Goal: Task Accomplishment & Management: Complete application form

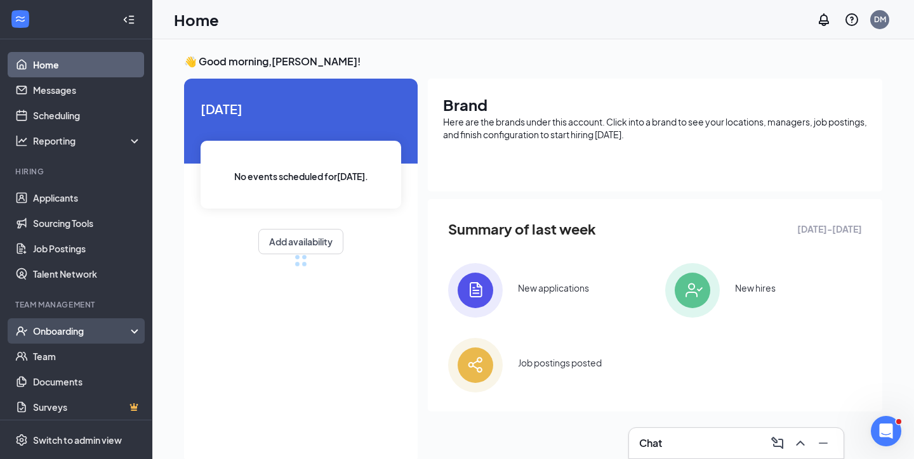
click at [72, 326] on div "Onboarding" at bounding box center [82, 331] width 98 height 13
click at [81, 360] on link "Overview" at bounding box center [87, 356] width 108 height 25
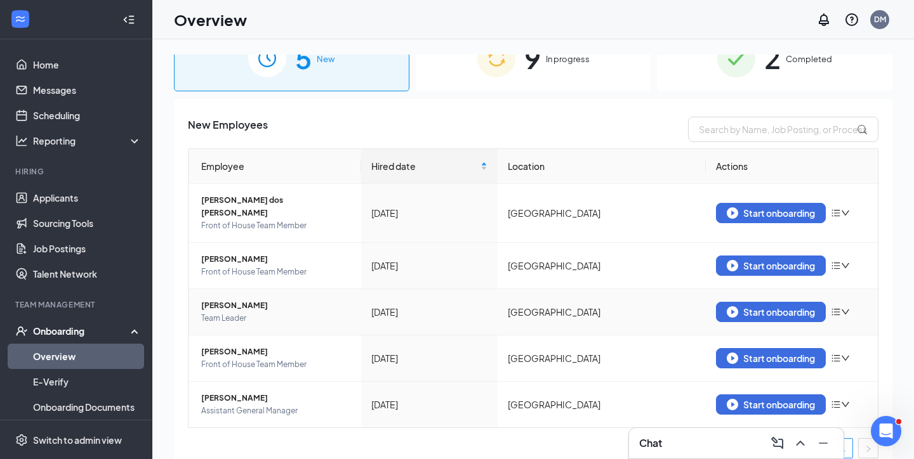
scroll to position [11, 0]
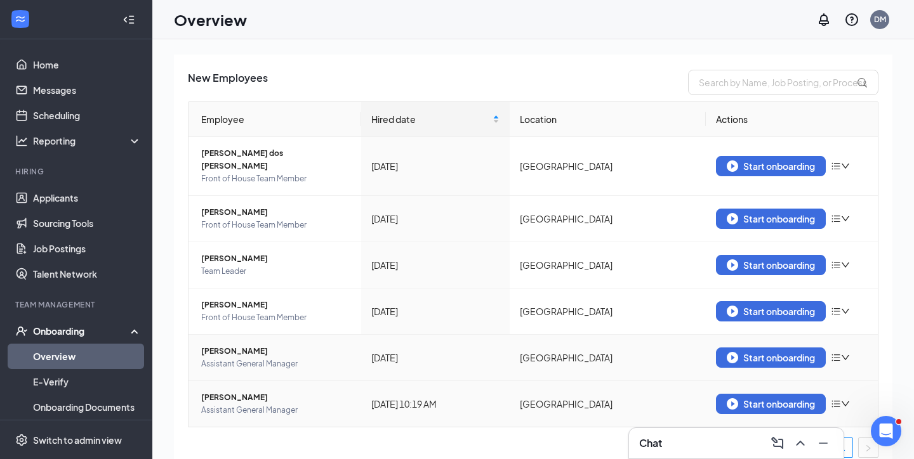
scroll to position [76, 0]
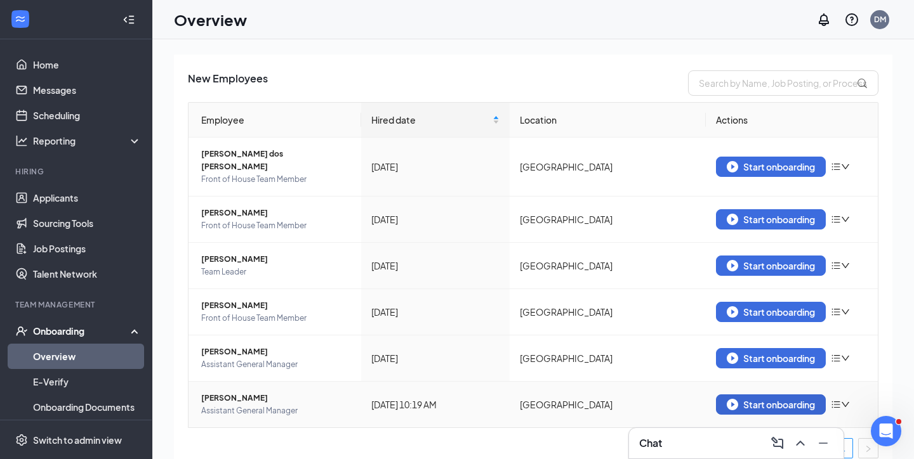
click at [809, 399] on div "Start onboarding" at bounding box center [770, 404] width 88 height 11
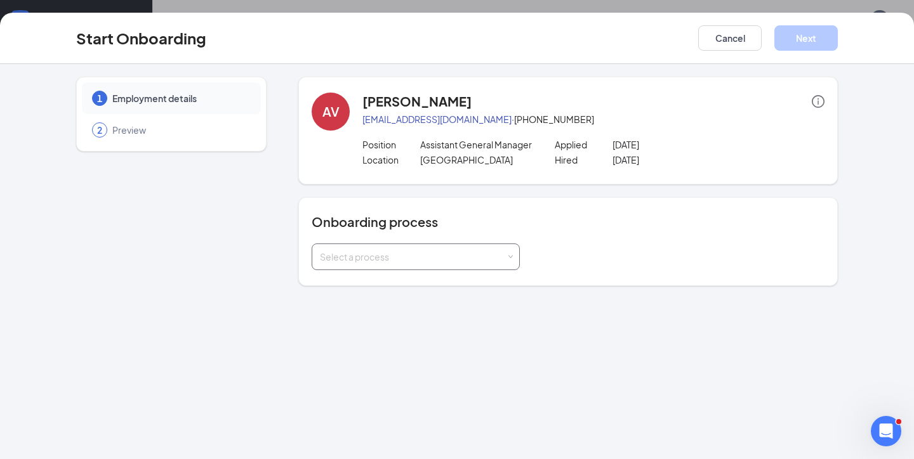
click at [484, 265] on div "Select a process" at bounding box center [416, 256] width 192 height 25
click at [454, 286] on span "Chick-fil-A Burlington Mall Onboarding" at bounding box center [450, 283] width 266 height 11
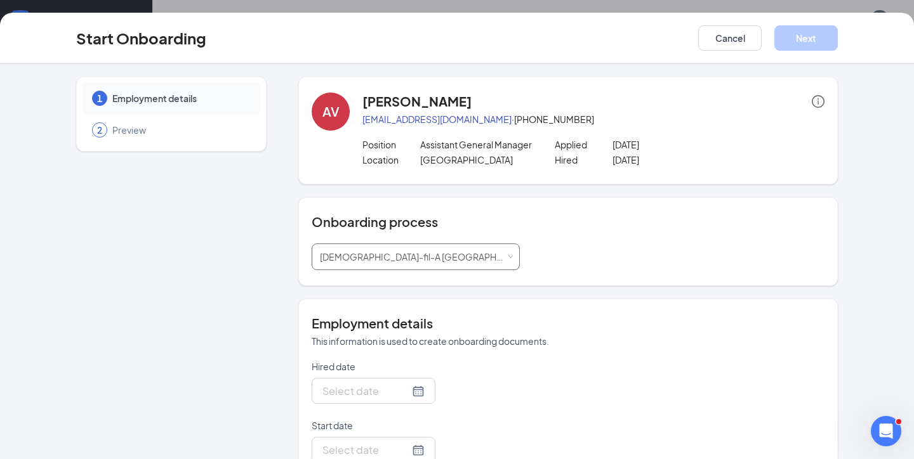
type input "Aug 27, 2025"
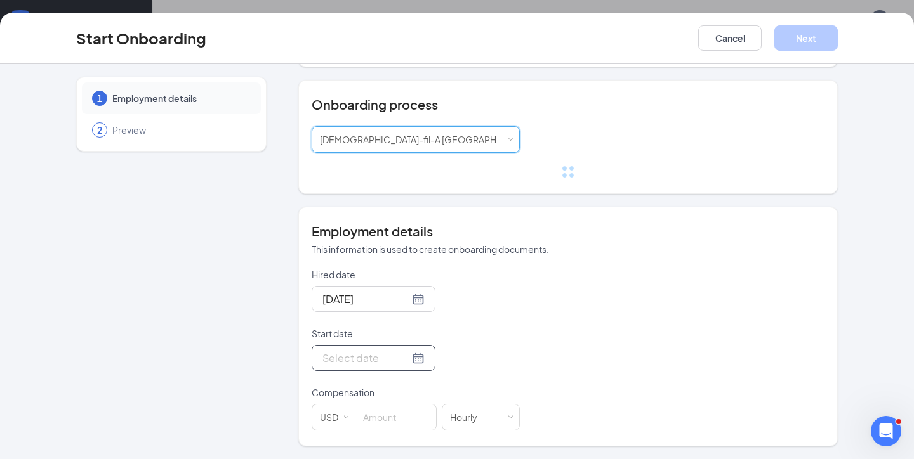
scroll to position [92, 0]
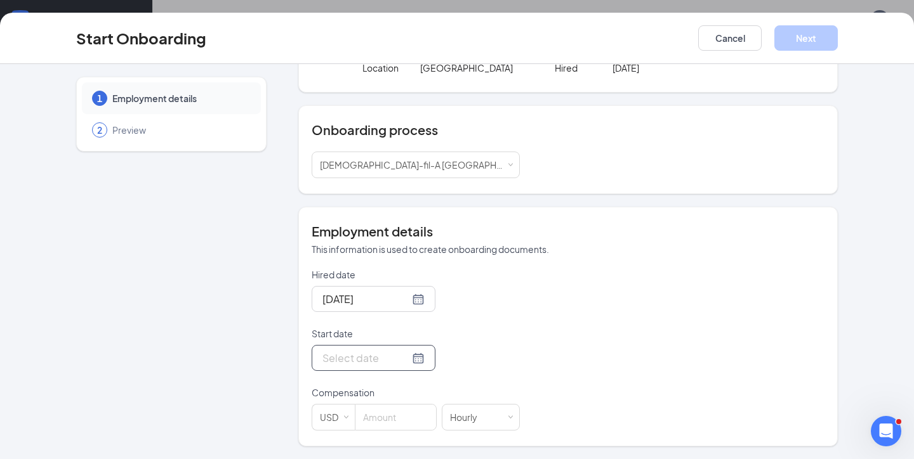
click at [413, 358] on div at bounding box center [373, 358] width 102 height 16
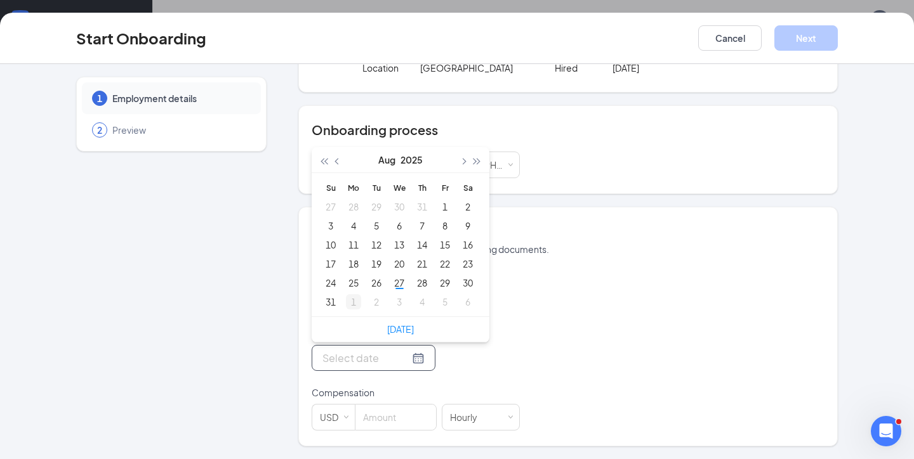
type input "Aug 31, 2025"
type input "Sep 1, 2025"
type input "Aug 31, 2025"
type input "Sep 1, 2025"
click at [355, 305] on div "1" at bounding box center [353, 301] width 15 height 15
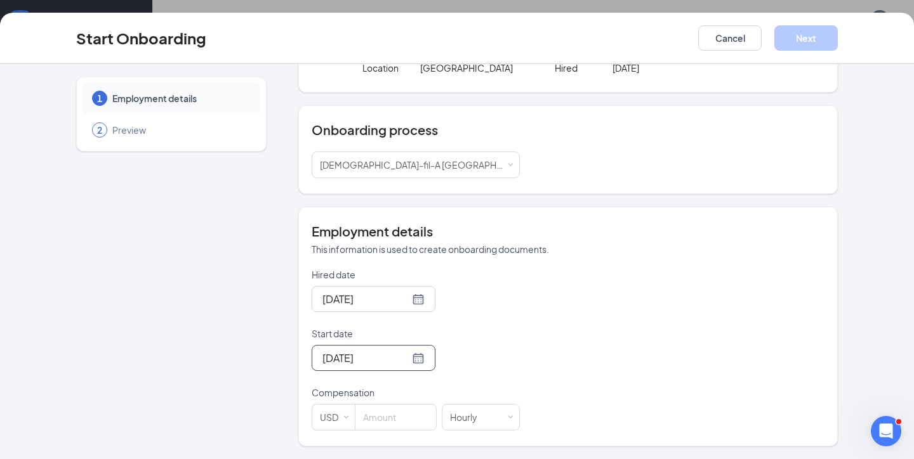
scroll to position [55, 0]
click at [384, 417] on input at bounding box center [395, 417] width 81 height 25
type input "24"
click at [552, 334] on div "Hired date Aug 27, 2025 Start date Sep 1, 2025 Sep 2025 Su Mo Tu We Th Fr Sa 31…" at bounding box center [568, 349] width 513 height 162
click at [818, 42] on button "Next" at bounding box center [805, 37] width 63 height 25
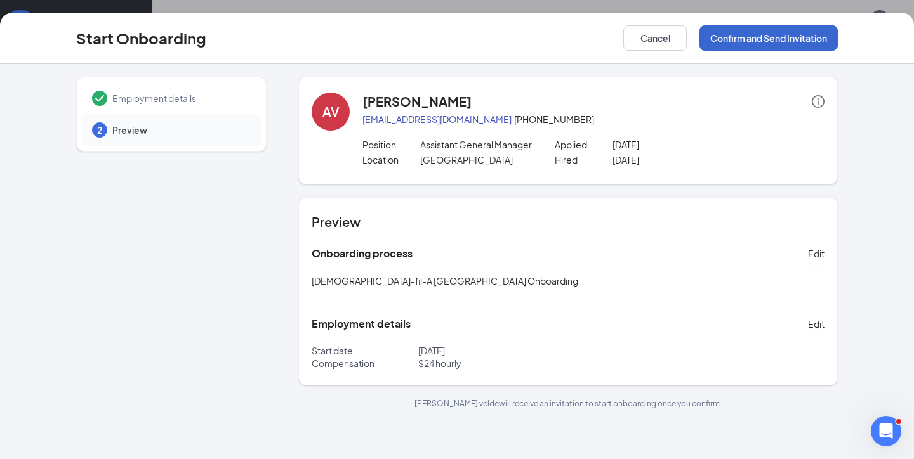
click at [806, 40] on button "Confirm and Send Invitation" at bounding box center [768, 37] width 138 height 25
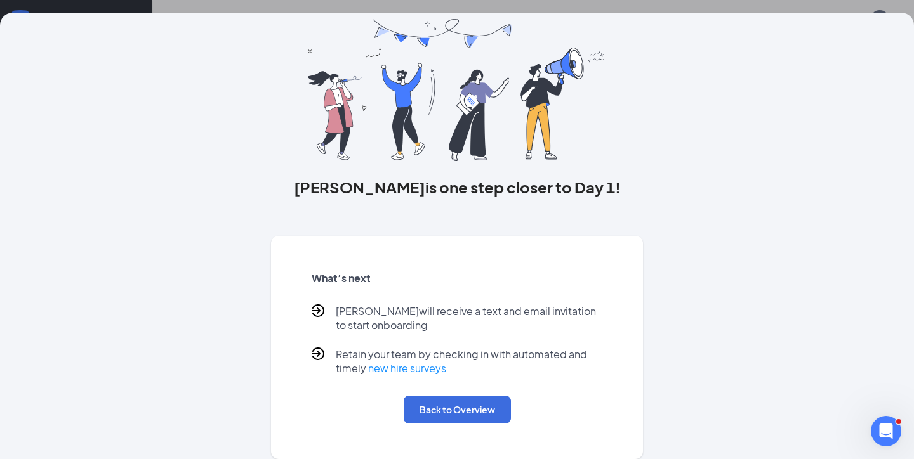
scroll to position [44, 0]
click at [437, 402] on button "Back to Overview" at bounding box center [457, 410] width 107 height 28
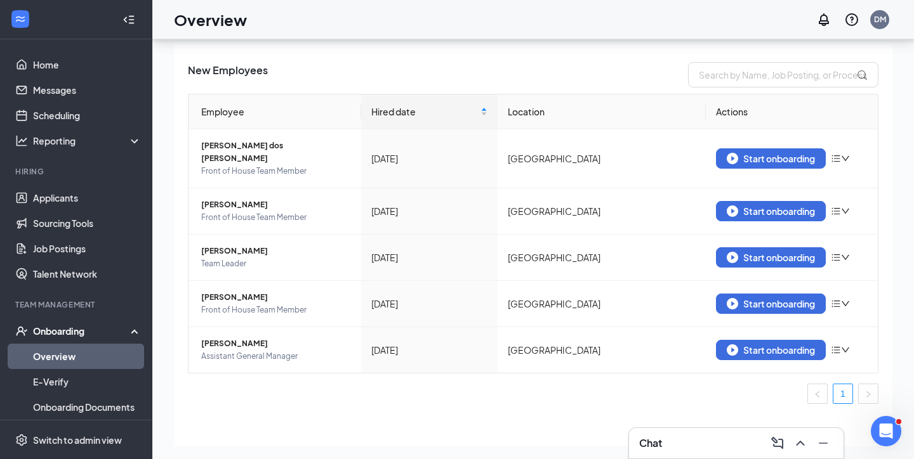
scroll to position [0, 0]
click at [762, 346] on button "Start onboarding" at bounding box center [771, 350] width 110 height 20
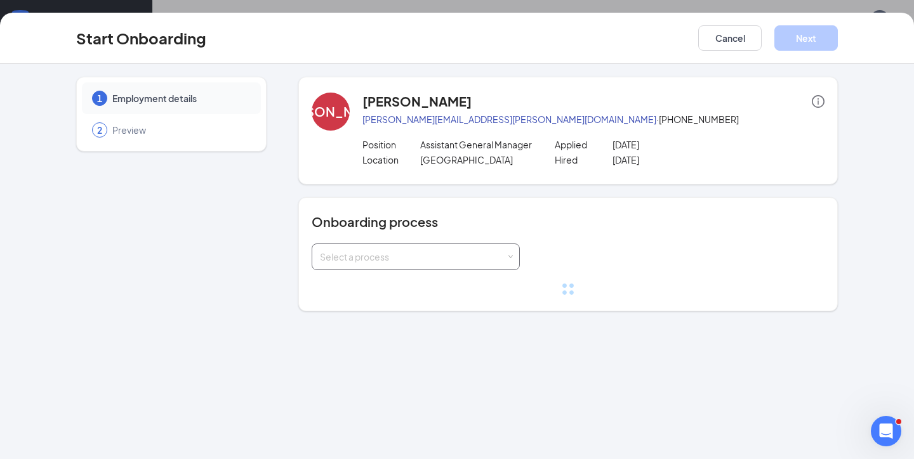
click at [418, 260] on div "Select a process" at bounding box center [413, 257] width 186 height 13
click at [418, 288] on span "Chick-fil-A Burlington Mall Onboarding" at bounding box center [450, 283] width 266 height 11
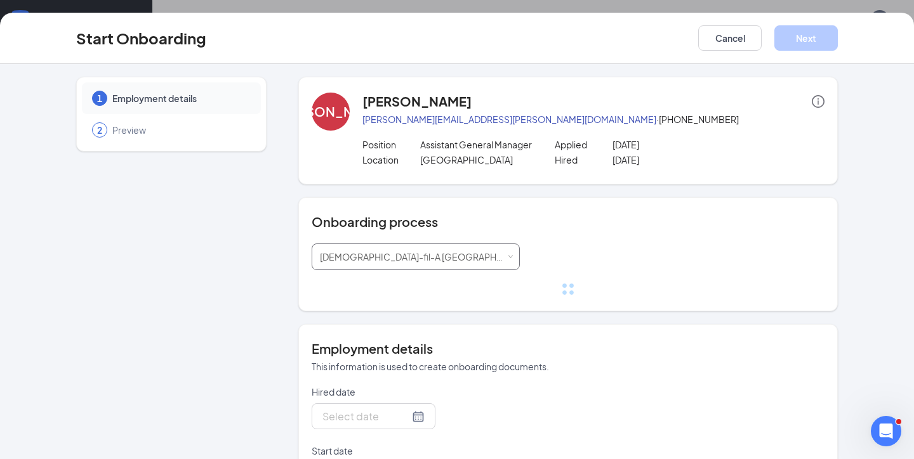
type input "Aug 26, 2025"
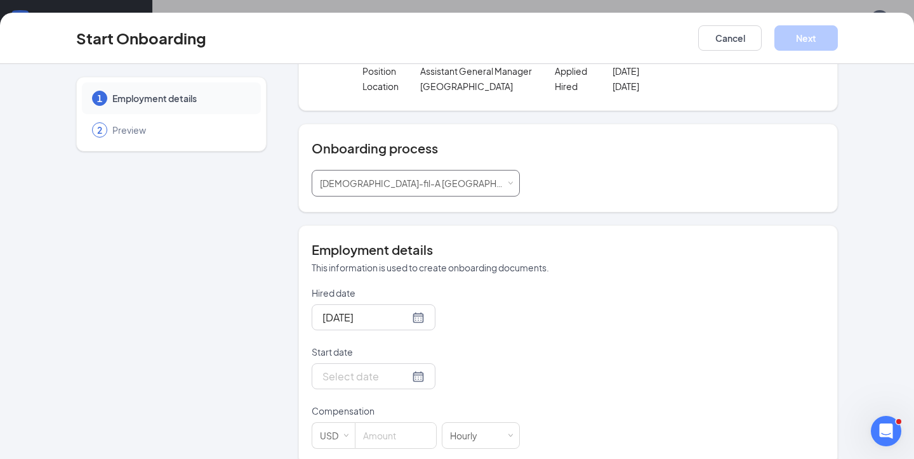
scroll to position [81, 0]
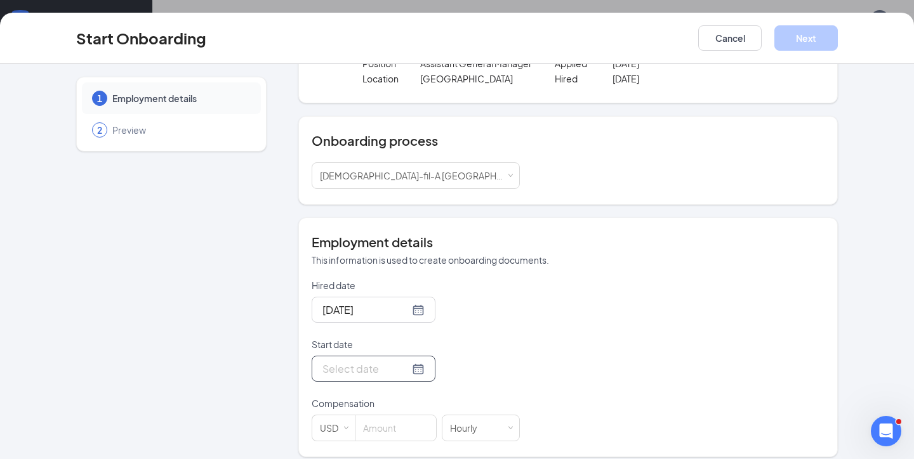
click at [414, 373] on div at bounding box center [373, 369] width 102 height 16
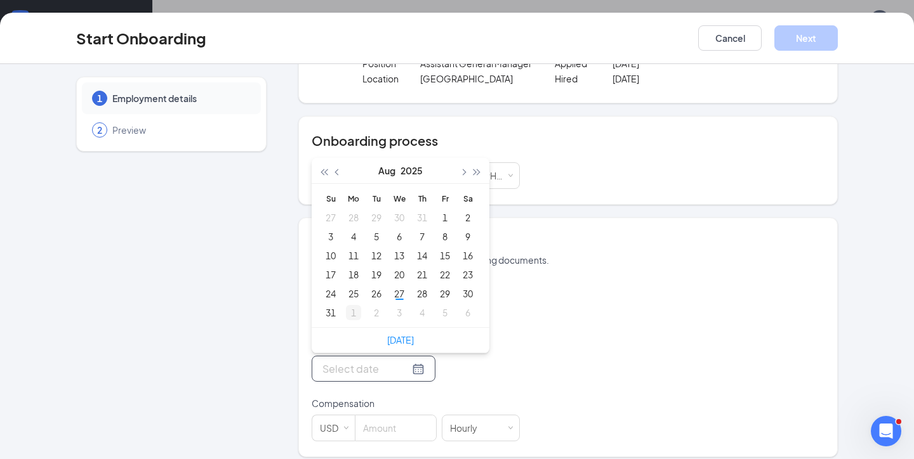
type input "Sep 1, 2025"
click at [350, 313] on div "1" at bounding box center [353, 312] width 15 height 15
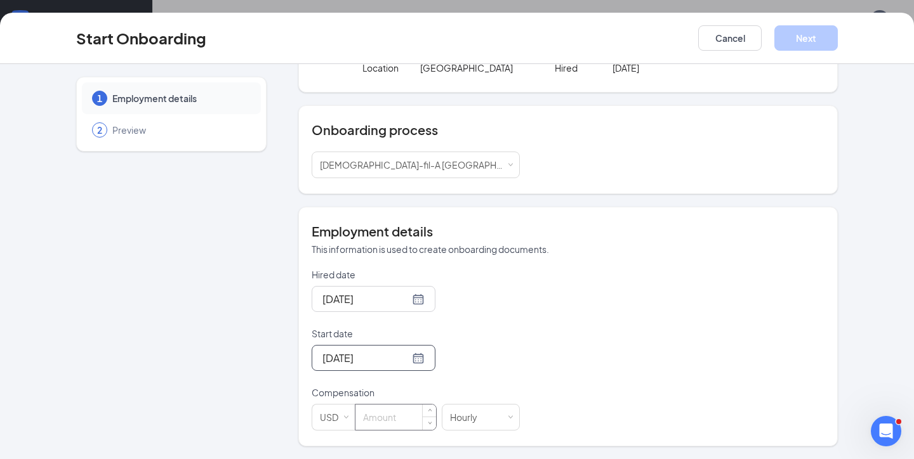
scroll to position [92, 0]
click at [379, 423] on input at bounding box center [395, 417] width 81 height 25
type input "26"
click at [810, 41] on button "Next" at bounding box center [805, 37] width 63 height 25
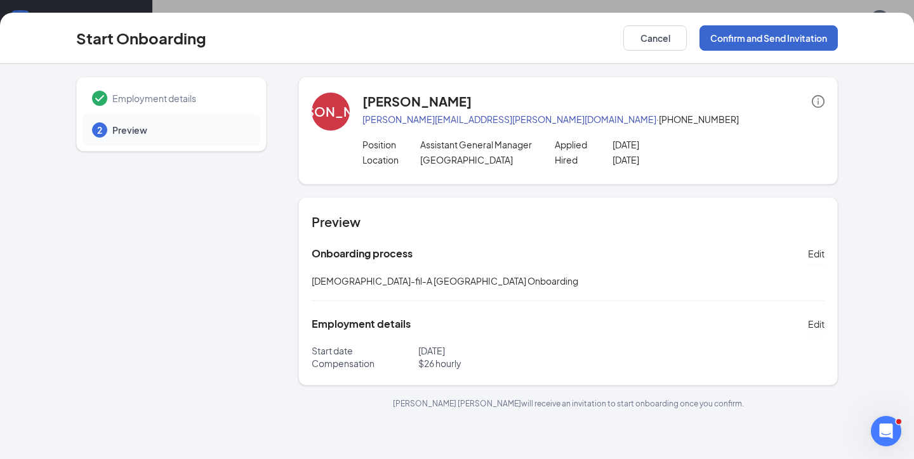
scroll to position [0, 0]
click at [794, 38] on button "Confirm and Send Invitation" at bounding box center [768, 37] width 138 height 25
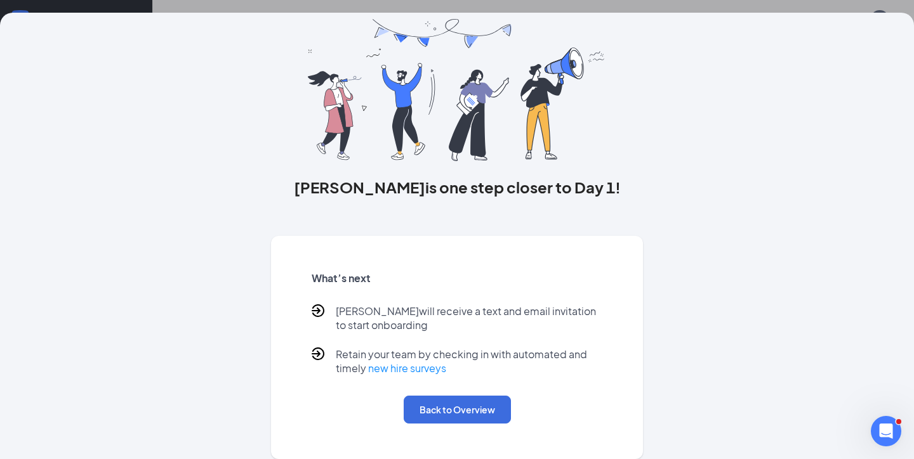
scroll to position [44, 0]
